Goal: Check status: Check status

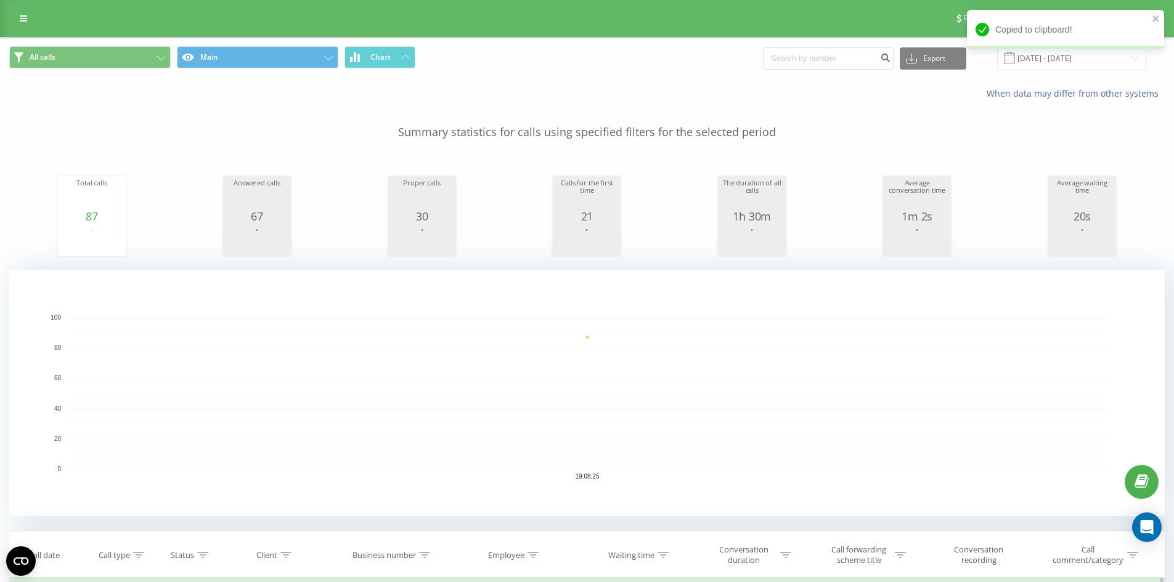
scroll to position [308, 0]
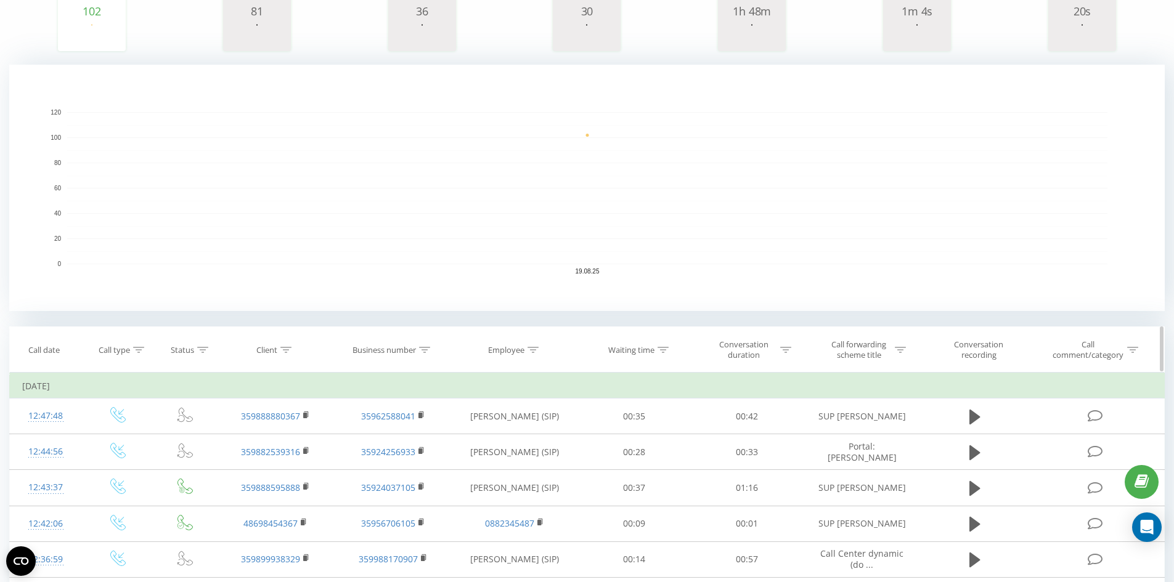
scroll to position [308, 0]
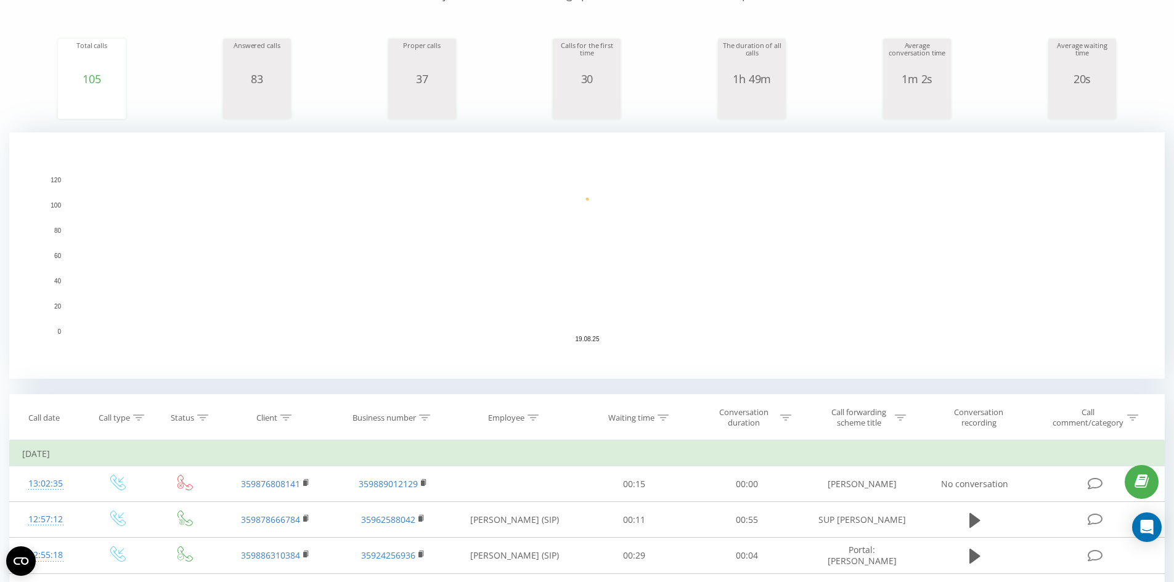
scroll to position [308, 0]
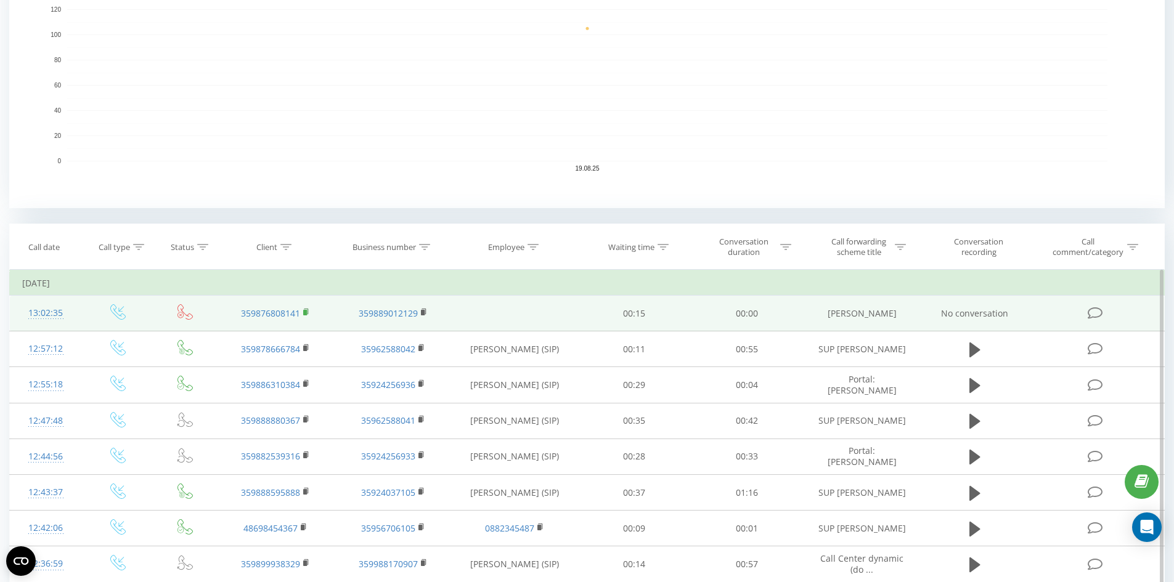
click at [306, 313] on rect at bounding box center [305, 313] width 4 height 6
click at [309, 310] on icon at bounding box center [306, 312] width 7 height 9
